Goal: Task Accomplishment & Management: Complete application form

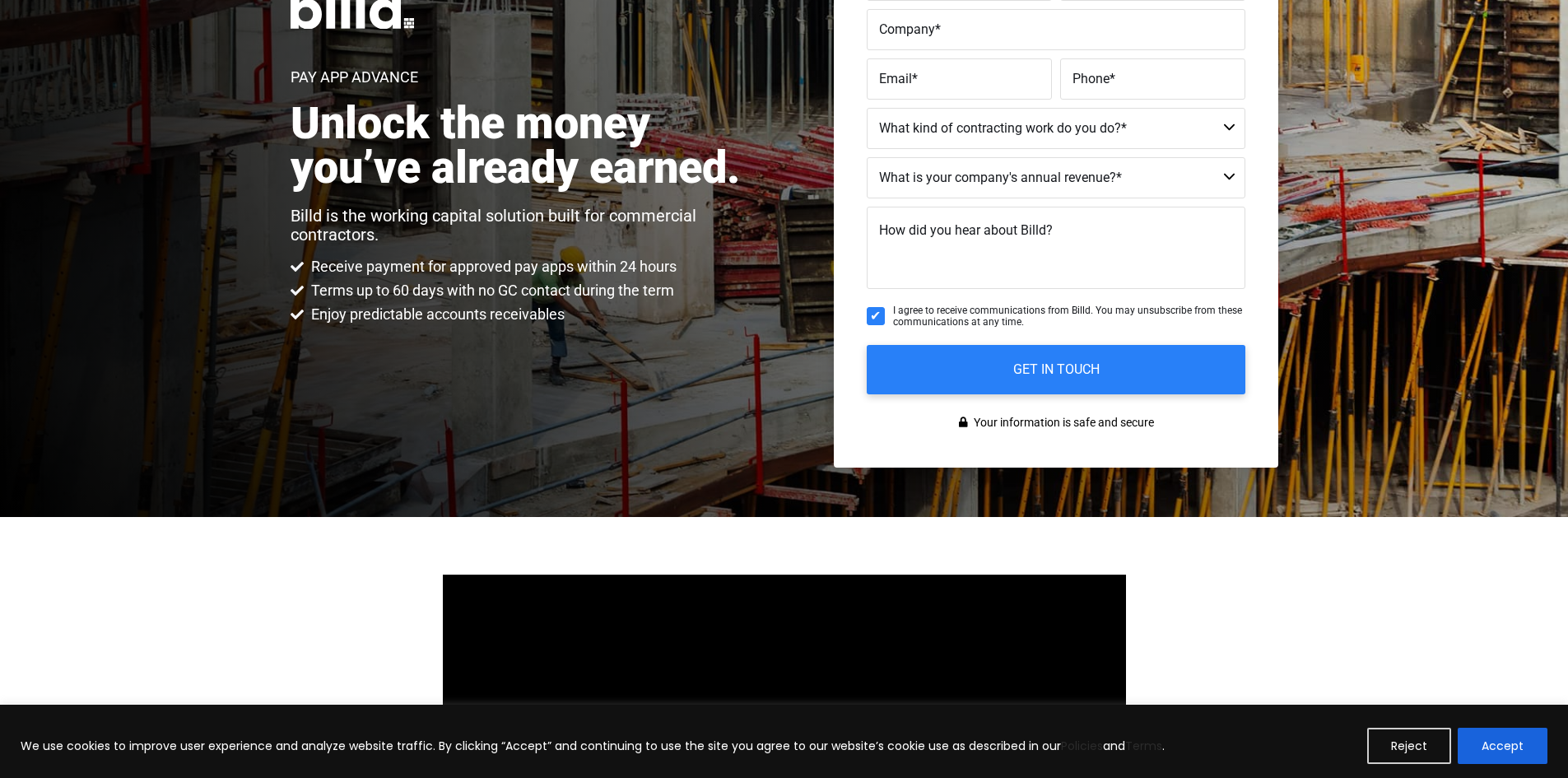
scroll to position [329, 0]
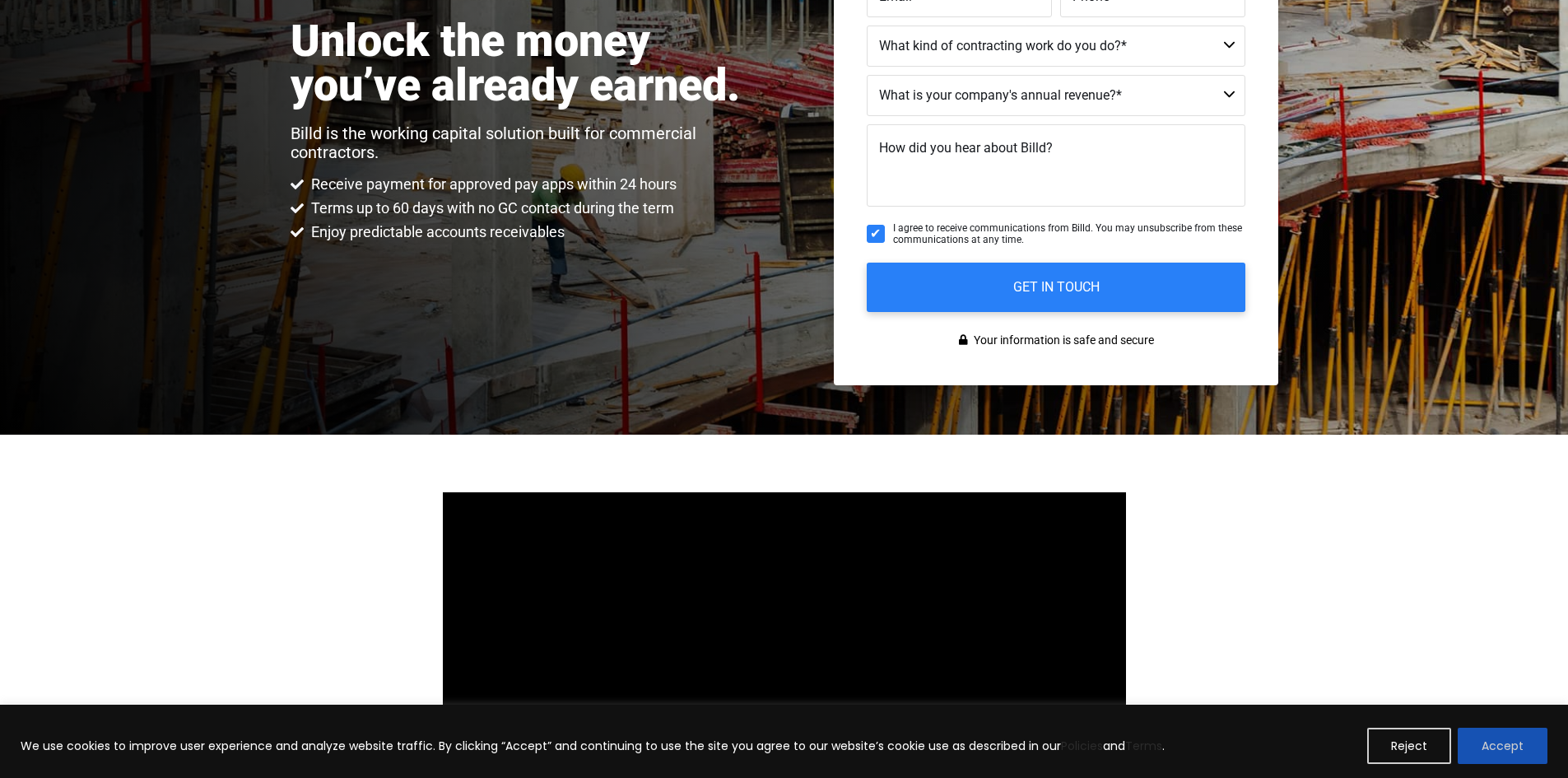
click at [1512, 753] on button "Accept" at bounding box center [1502, 746] width 90 height 36
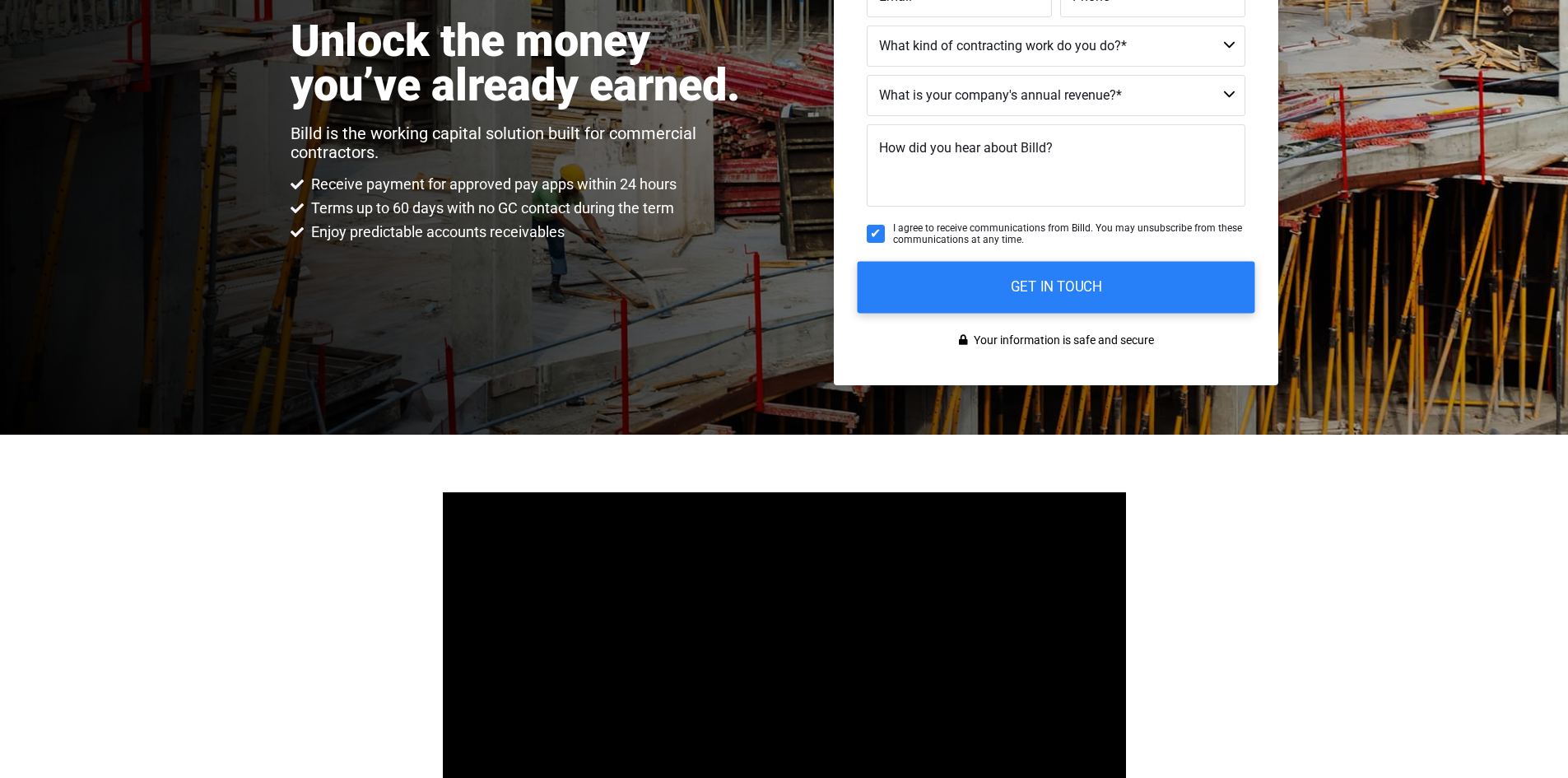
click at [1019, 277] on input "GET IN TOUCH" at bounding box center [1055, 287] width 397 height 52
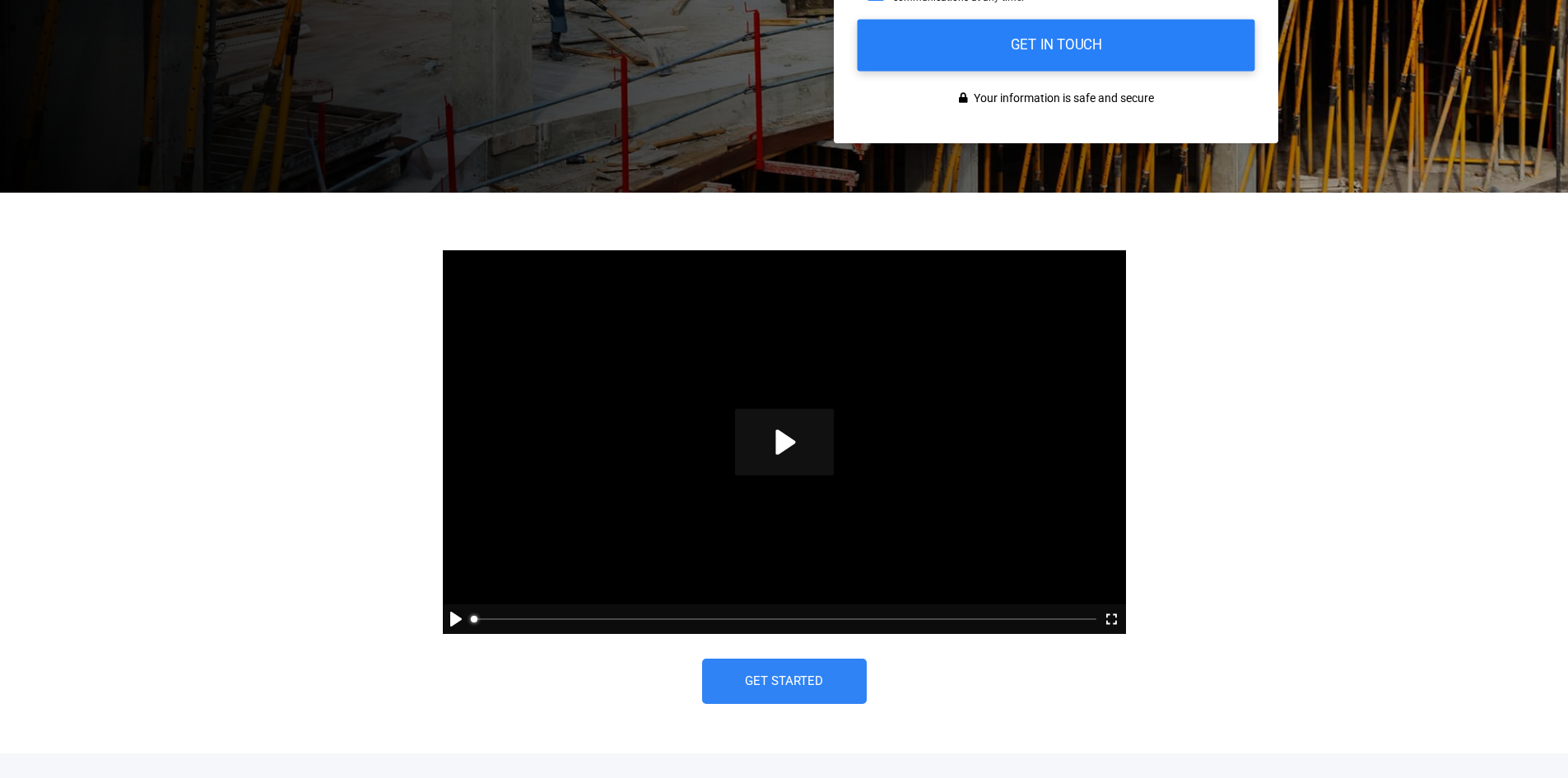
scroll to position [741, 0]
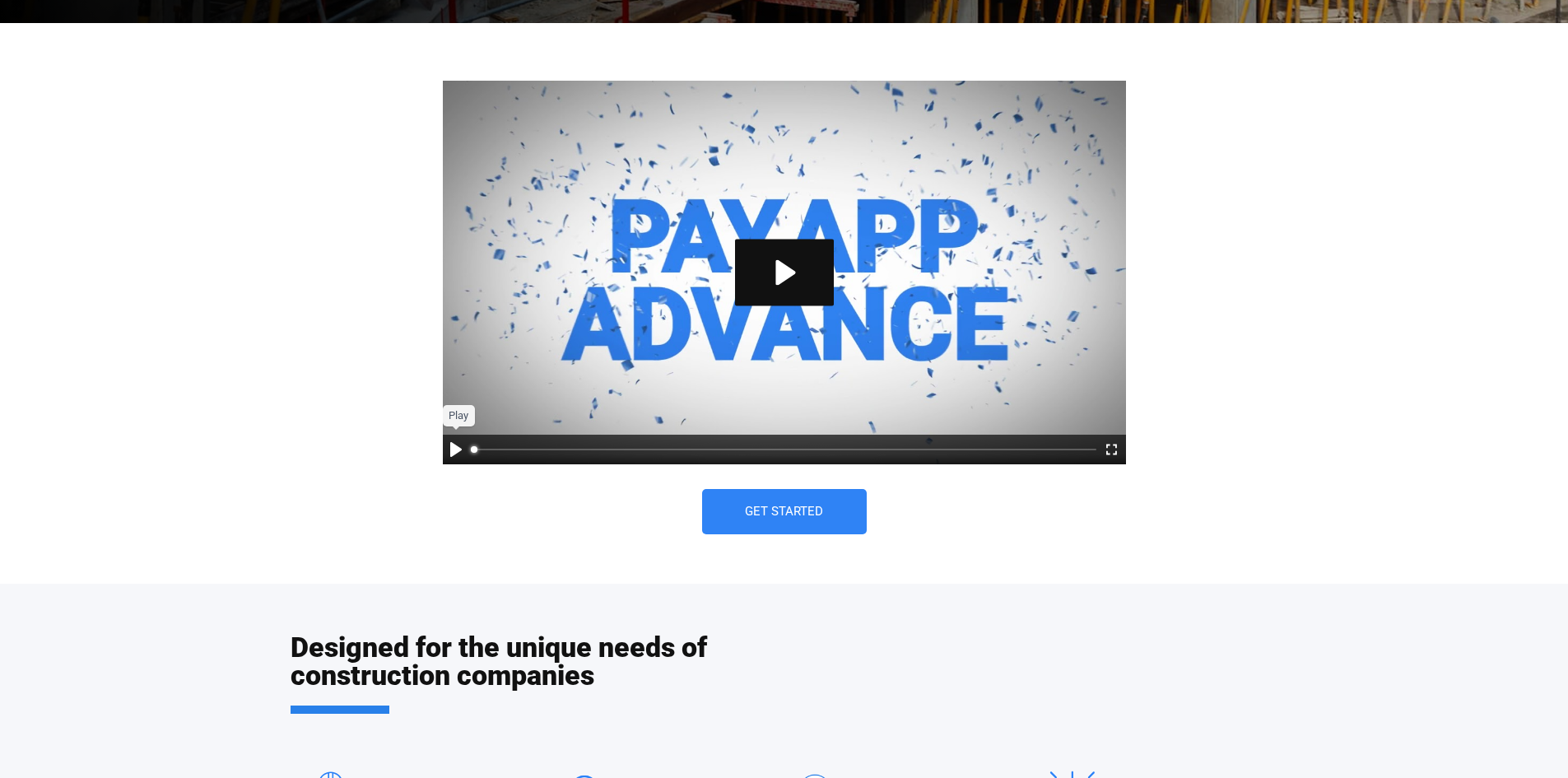
click at [448, 453] on button "Pause Play" at bounding box center [456, 449] width 26 height 30
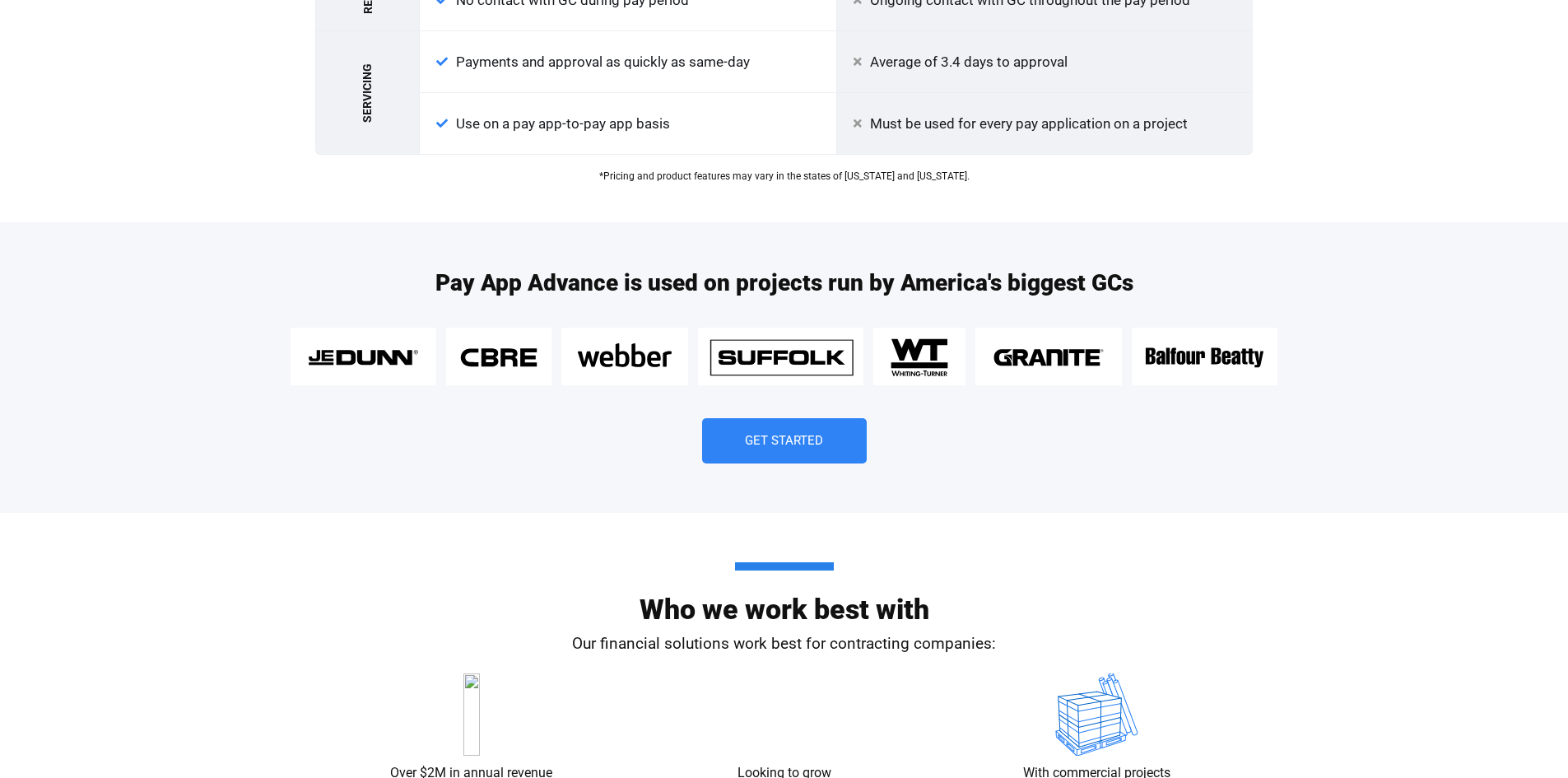
scroll to position [2058, 0]
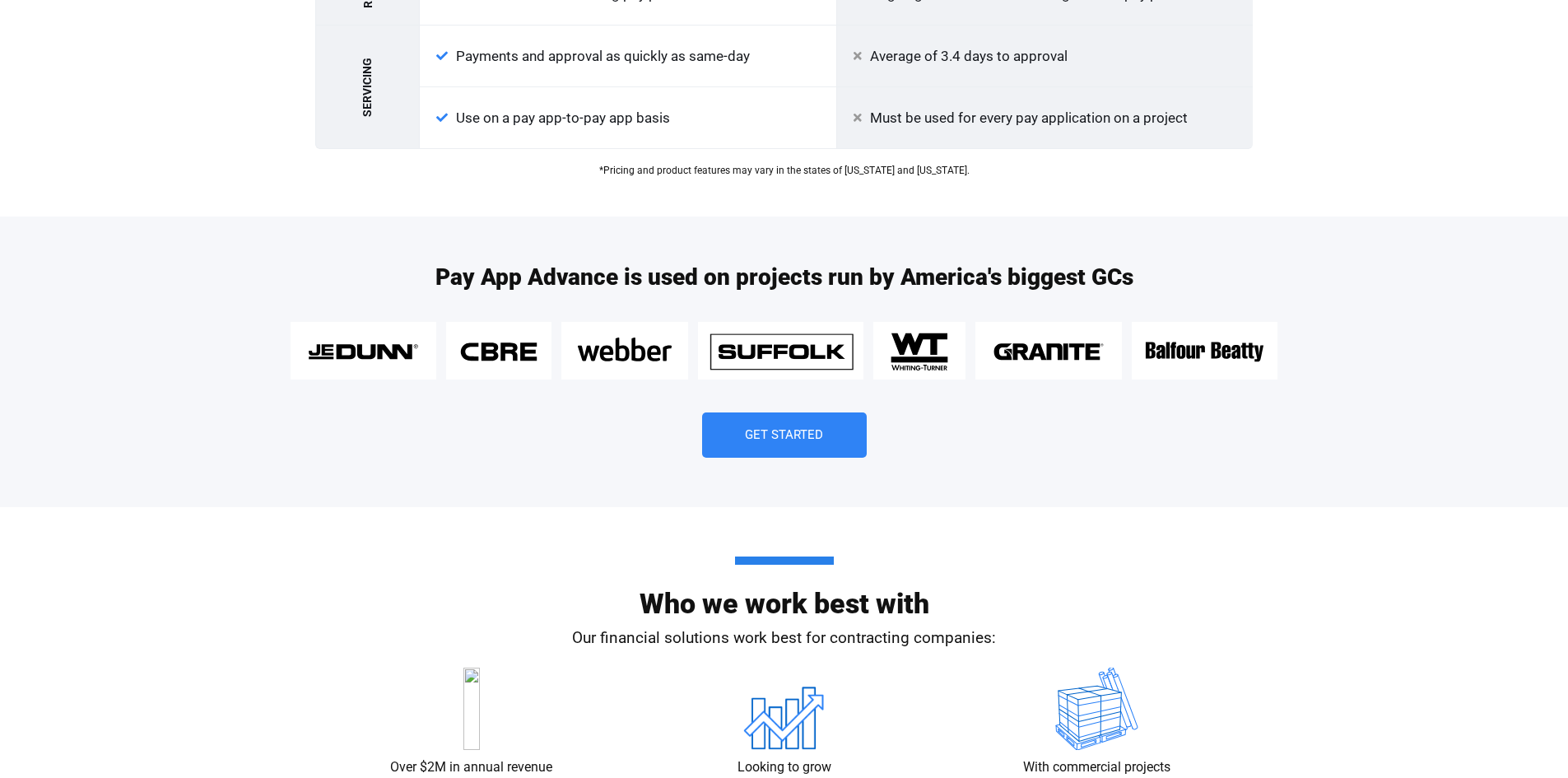
drag, startPoint x: 777, startPoint y: 434, endPoint x: 769, endPoint y: 419, distance: 17.0
click at [777, 434] on span "Get Started" at bounding box center [784, 434] width 78 height 12
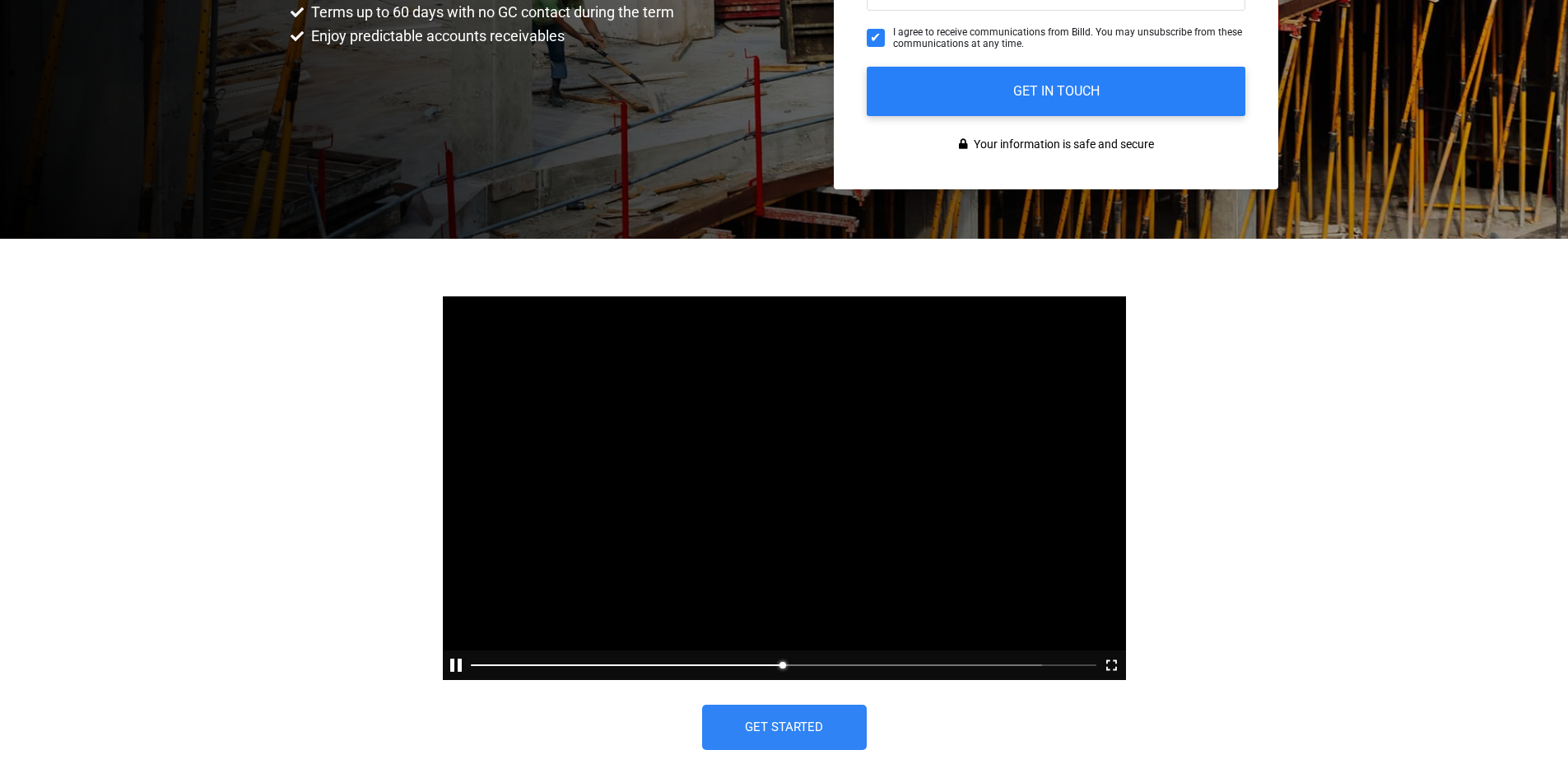
scroll to position [576, 0]
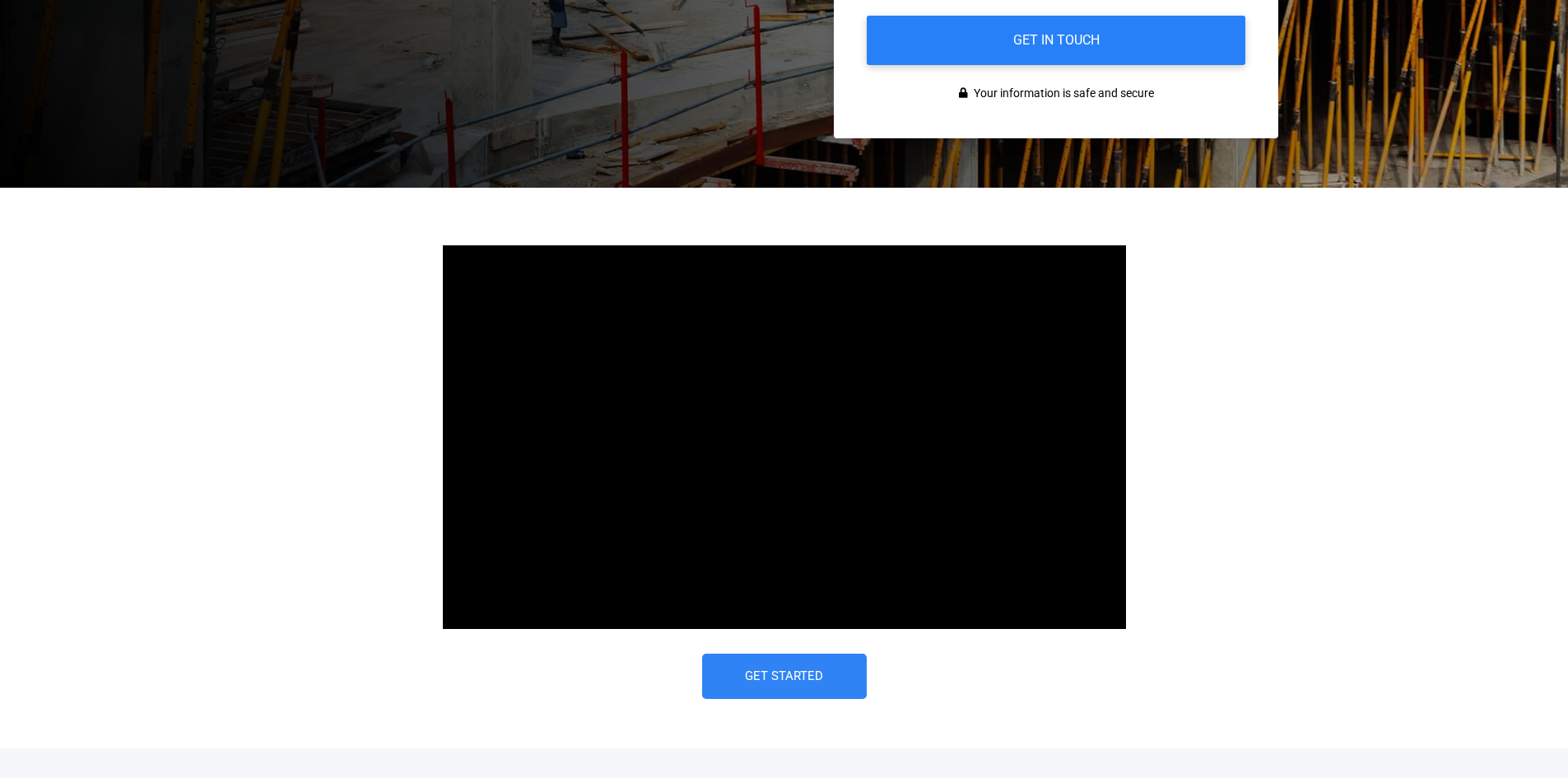
click at [760, 673] on span "Get Started" at bounding box center [784, 676] width 78 height 12
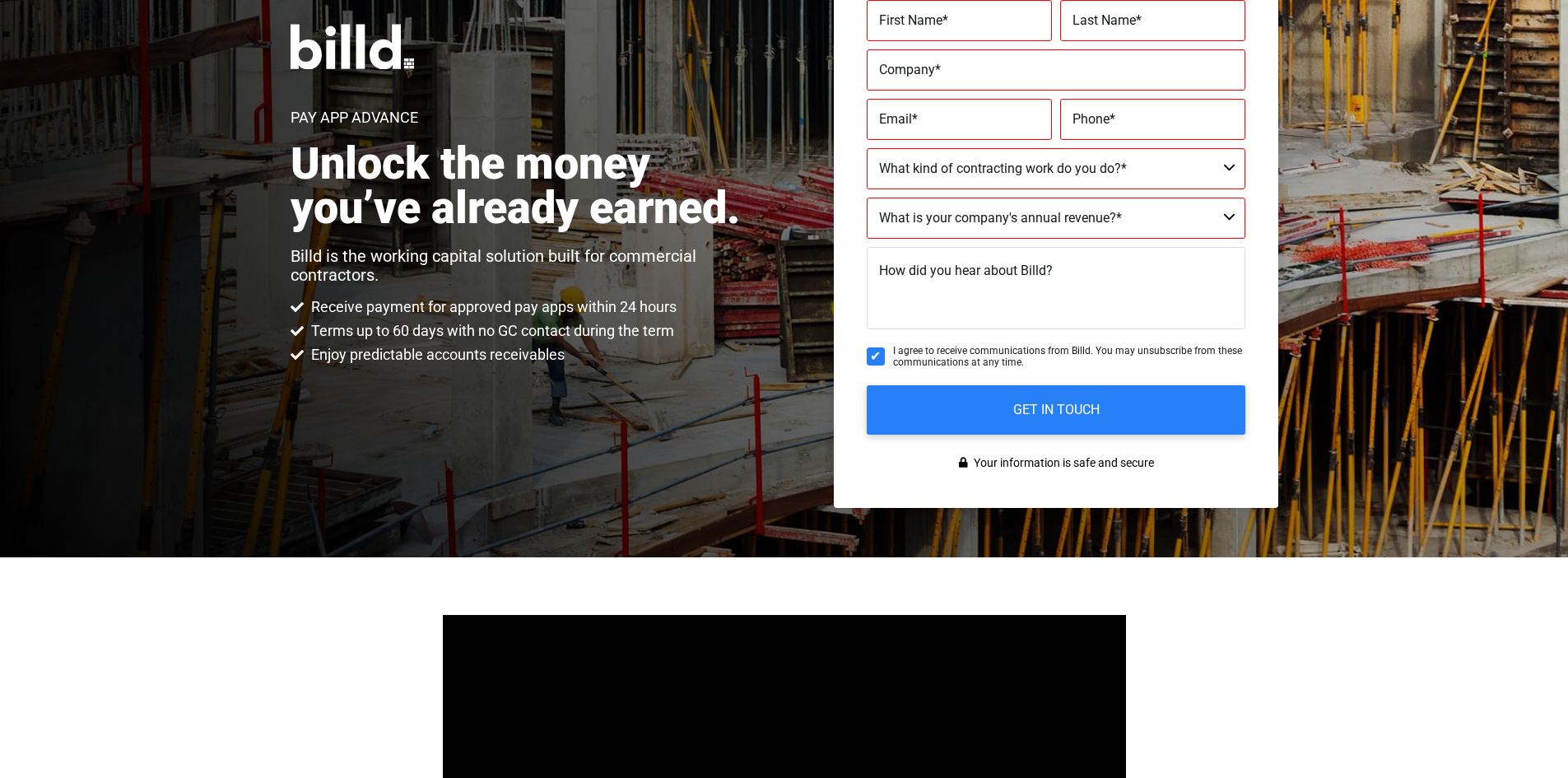
scroll to position [165, 0]
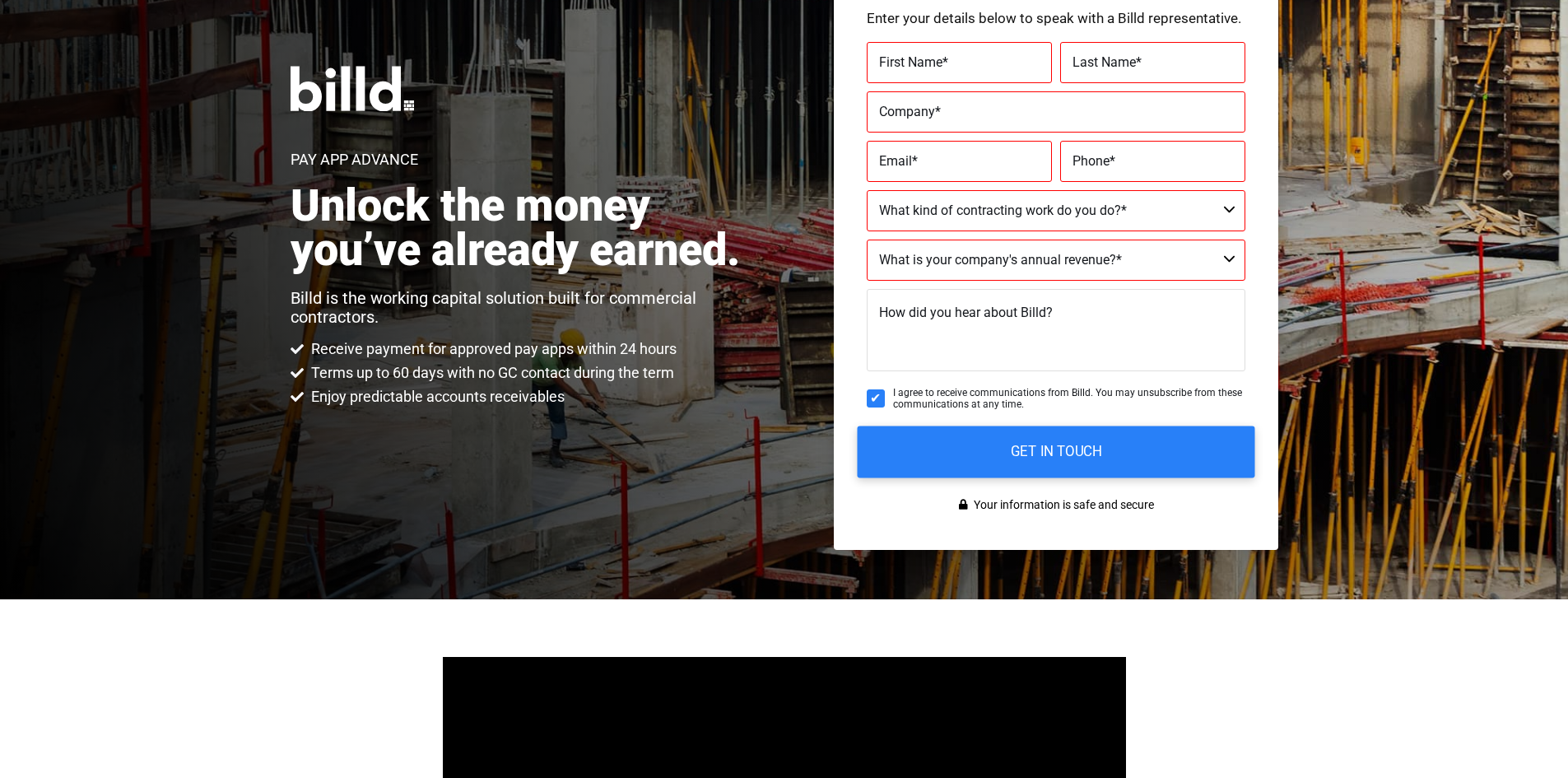
click at [1084, 457] on input "GET IN TOUCH" at bounding box center [1055, 451] width 397 height 52
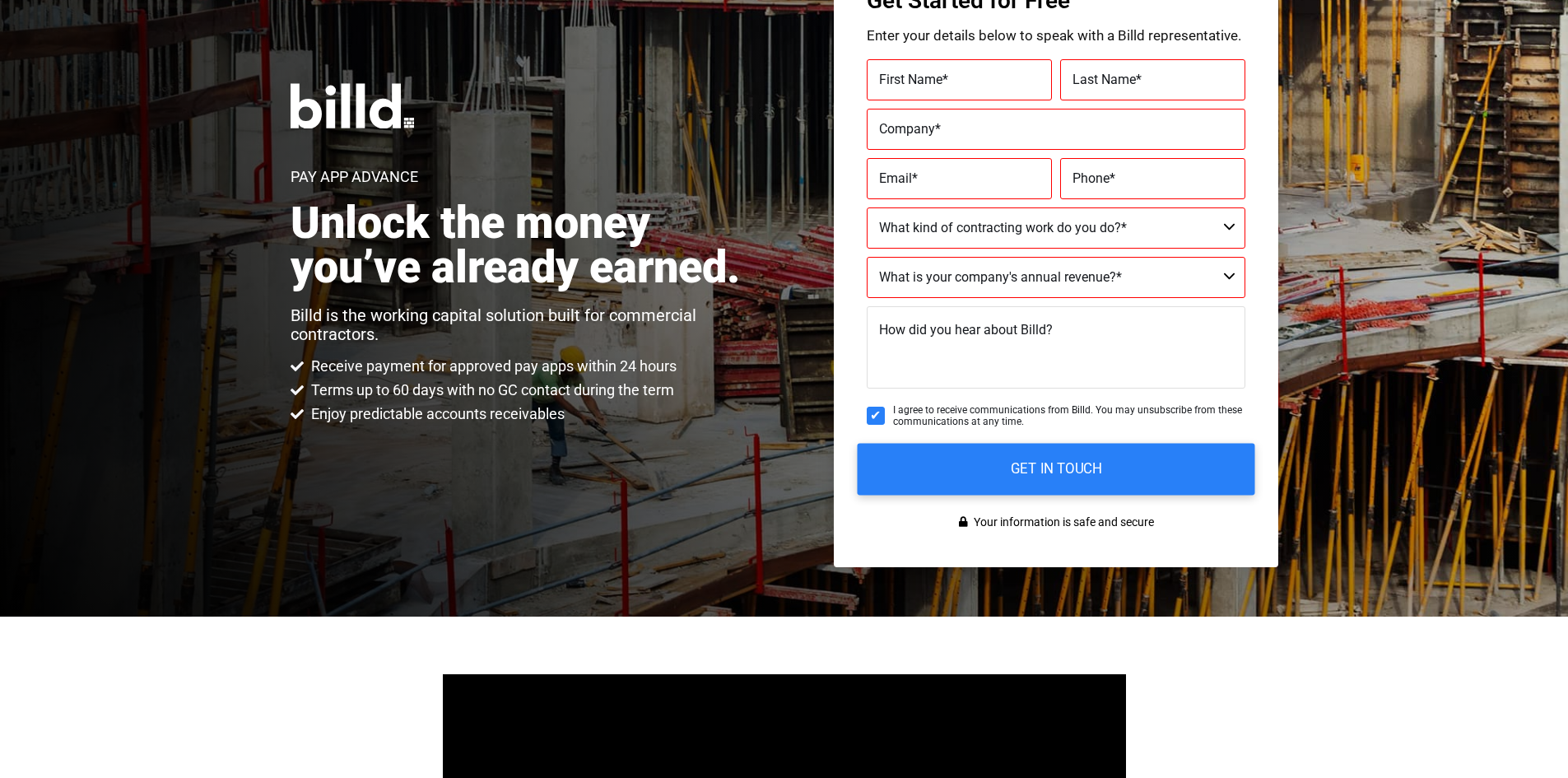
scroll to position [0, 0]
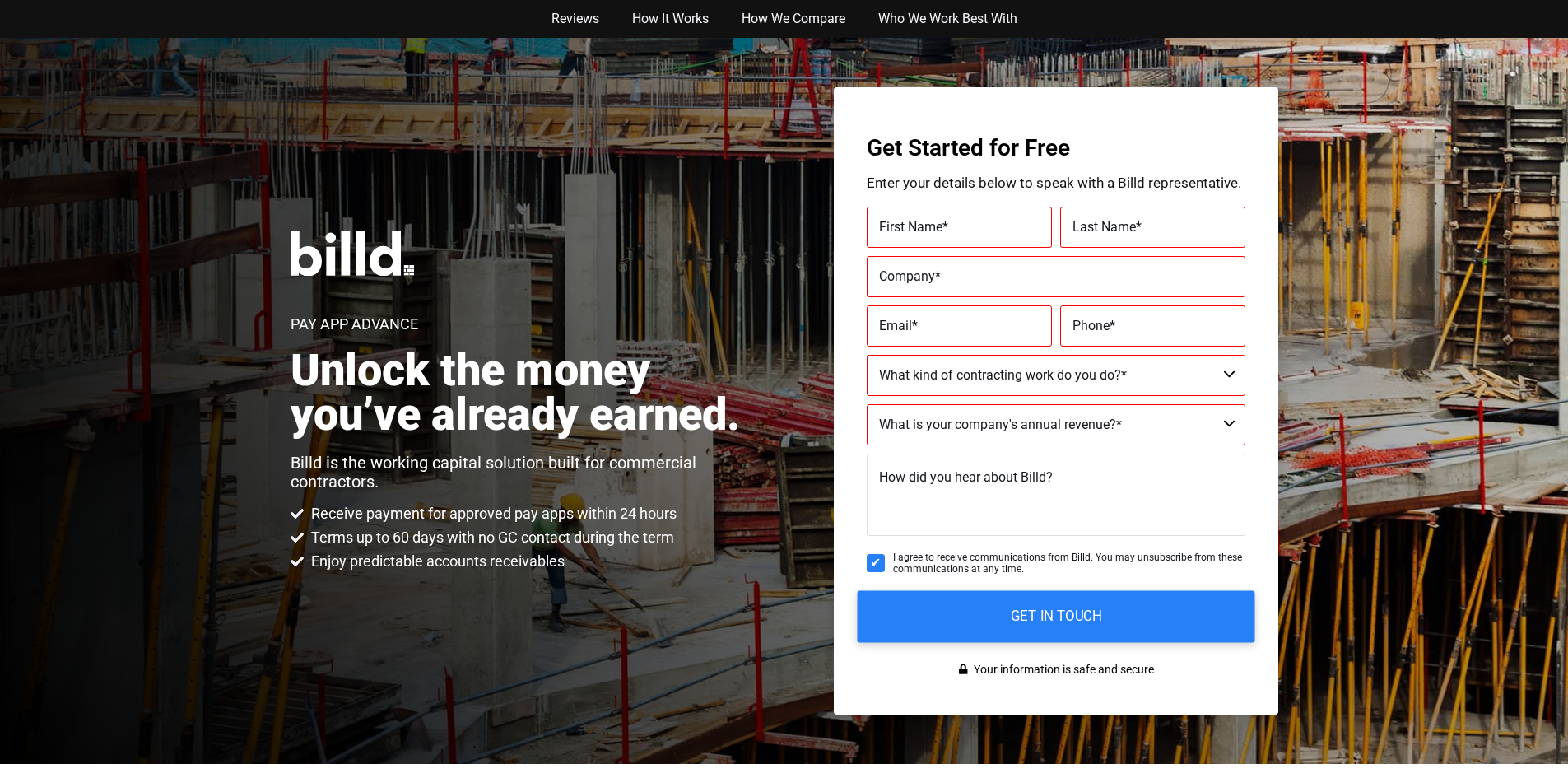
type input "100"
click at [972, 621] on input "GET IN TOUCH" at bounding box center [1055, 616] width 397 height 52
